Goal: Book appointment/travel/reservation

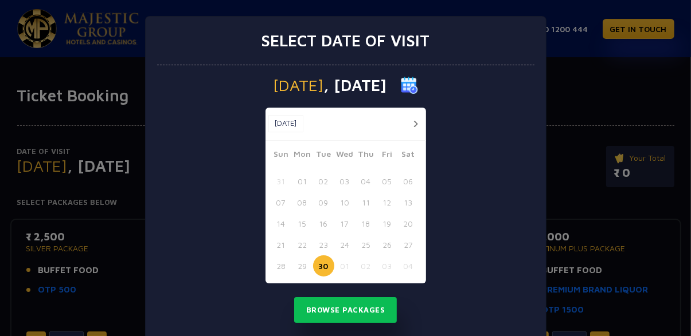
click at [414, 129] on button "button" at bounding box center [416, 124] width 14 height 14
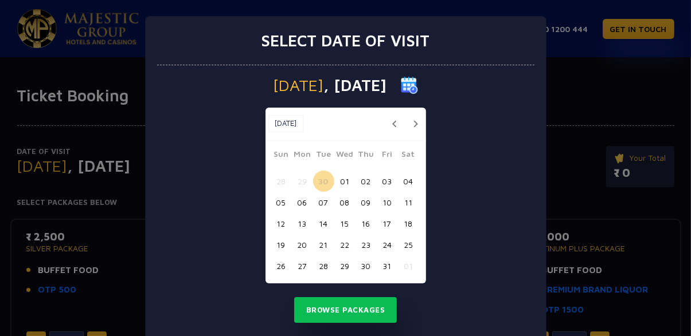
click at [365, 205] on button "09" at bounding box center [365, 202] width 21 height 21
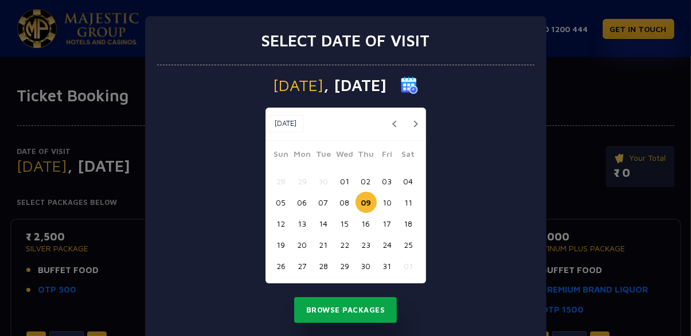
click at [357, 312] on button "Browse Packages" at bounding box center [345, 310] width 103 height 26
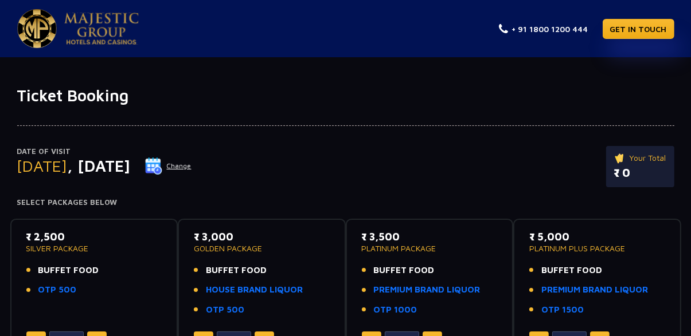
click at [162, 169] on img at bounding box center [153, 166] width 17 height 17
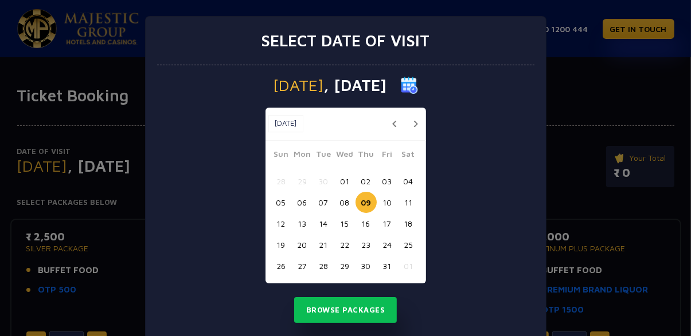
click at [390, 215] on button "17" at bounding box center [387, 223] width 21 height 21
click at [408, 203] on button "11" at bounding box center [408, 202] width 21 height 21
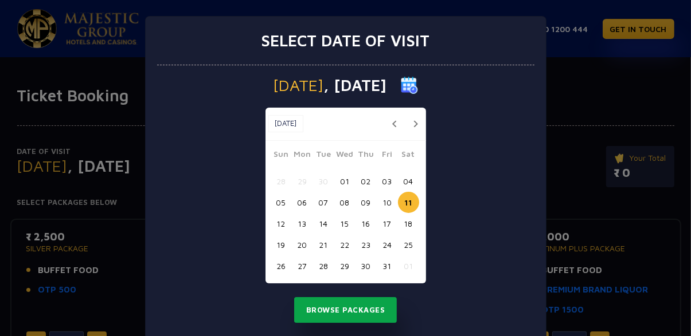
click at [377, 312] on button "Browse Packages" at bounding box center [345, 310] width 103 height 26
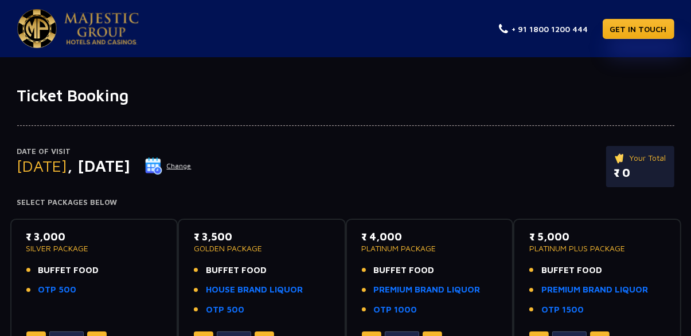
click at [162, 170] on img at bounding box center [153, 166] width 17 height 17
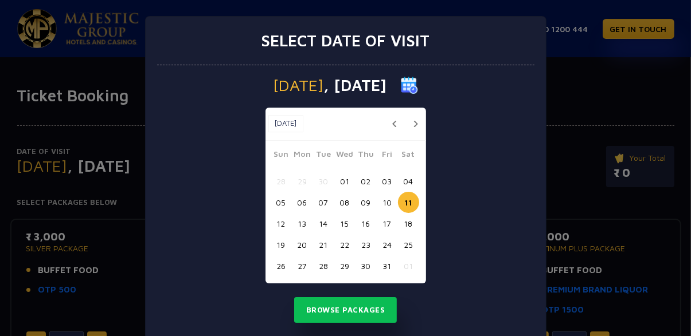
click at [369, 198] on button "09" at bounding box center [365, 202] width 21 height 21
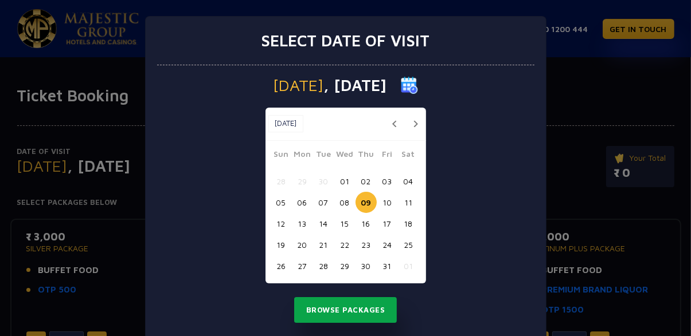
click at [369, 312] on button "Browse Packages" at bounding box center [345, 310] width 103 height 26
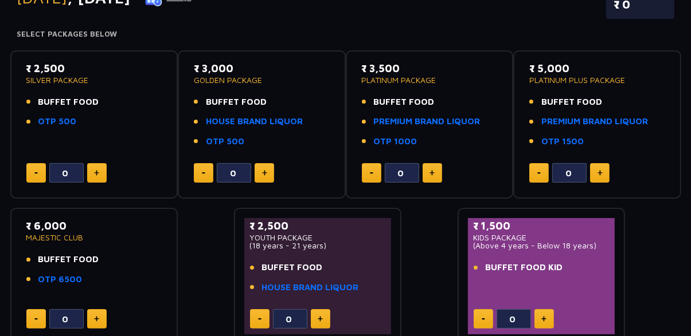
scroll to position [169, 0]
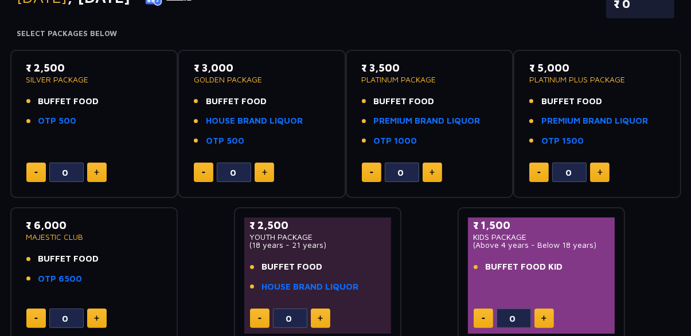
click at [41, 229] on p "₹ 6,000" at bounding box center [94, 225] width 136 height 15
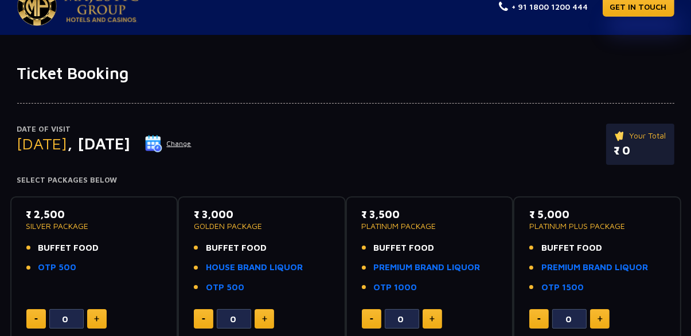
scroll to position [0, 0]
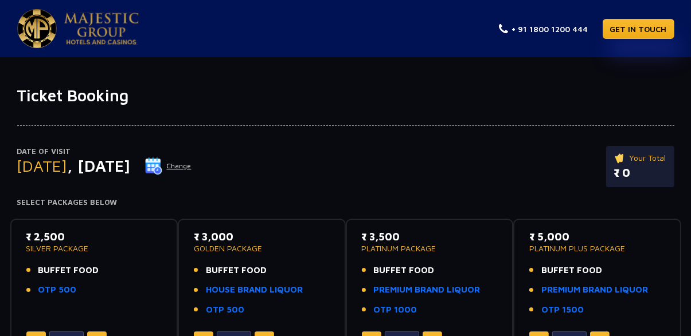
click at [45, 36] on img at bounding box center [37, 28] width 40 height 39
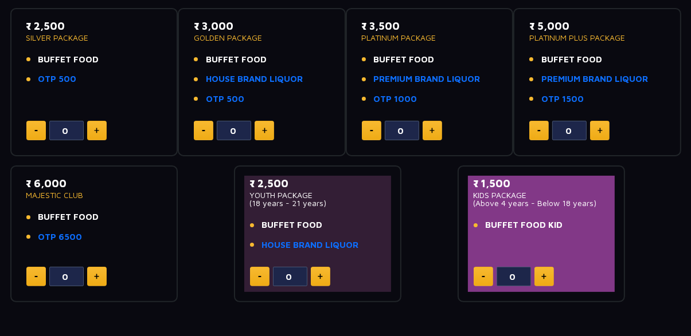
scroll to position [236, 0]
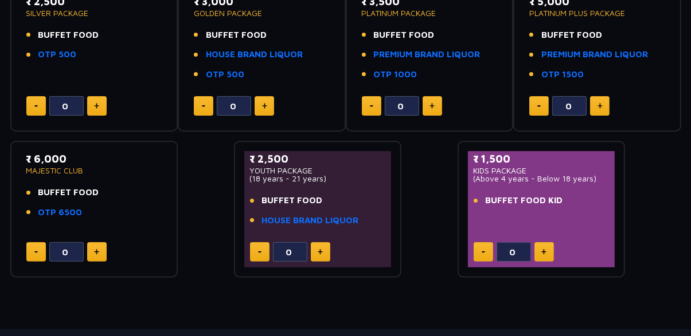
click at [591, 220] on div "₹ 1,500 KIDS PACKAGE (Above 4 years - Below 18 years) BUFFET FOOD KID 0" at bounding box center [541, 209] width 147 height 116
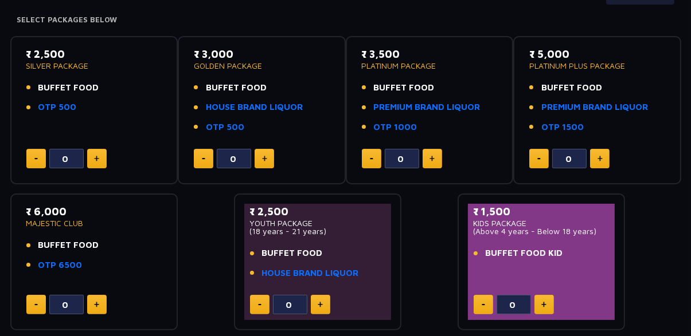
scroll to position [182, 0]
